Goal: Task Accomplishment & Management: Complete application form

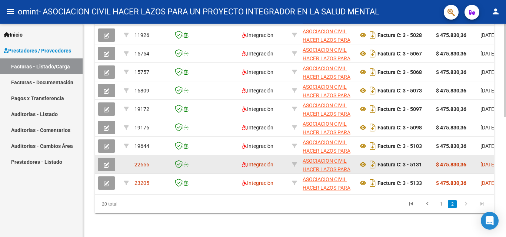
click at [108, 163] on icon "button" at bounding box center [107, 166] width 6 height 6
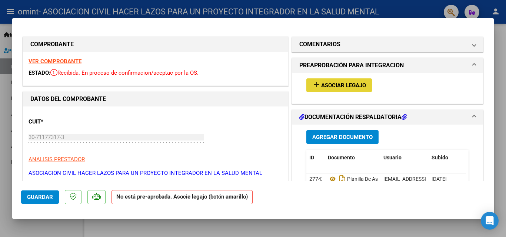
click at [336, 84] on span "Asociar Legajo" at bounding box center [343, 85] width 45 height 7
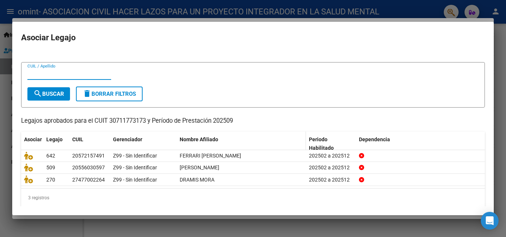
scroll to position [16, 0]
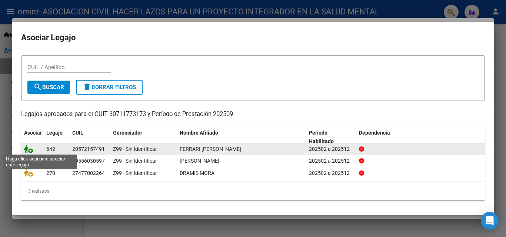
click at [27, 147] on icon at bounding box center [28, 149] width 9 height 8
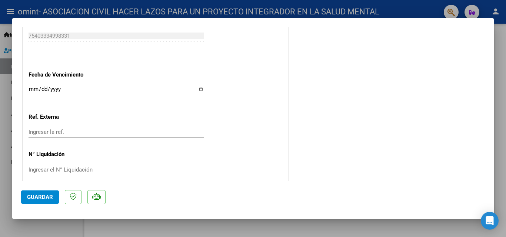
scroll to position [481, 0]
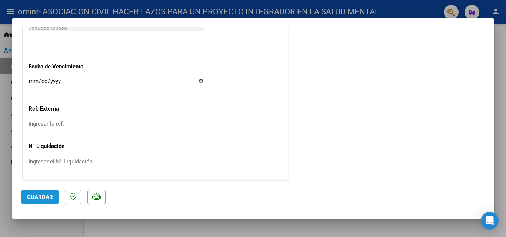
click at [48, 195] on span "Guardar" at bounding box center [40, 197] width 26 height 7
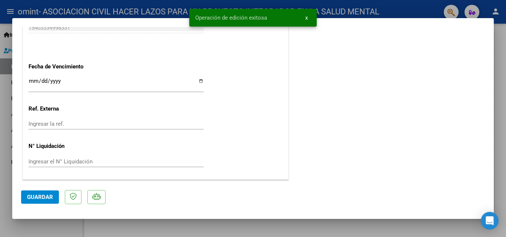
click at [340, 229] on div at bounding box center [253, 118] width 506 height 237
type input "$ 0,00"
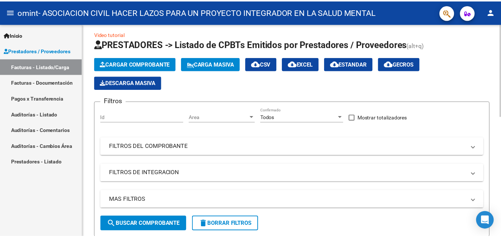
scroll to position [0, 0]
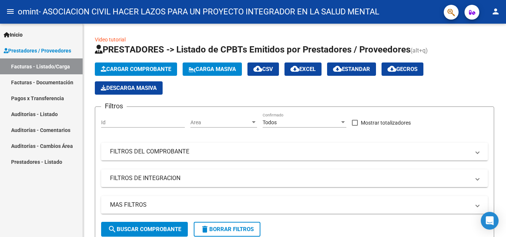
click at [494, 9] on mat-icon "person" at bounding box center [495, 11] width 9 height 9
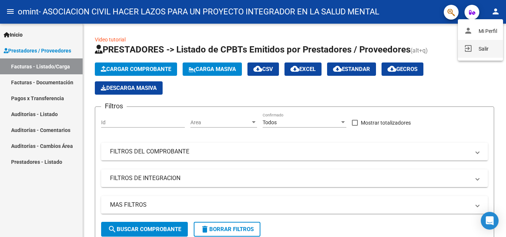
click at [483, 47] on button "exit_to_app Salir" at bounding box center [480, 49] width 45 height 18
